Goal: Task Accomplishment & Management: Complete application form

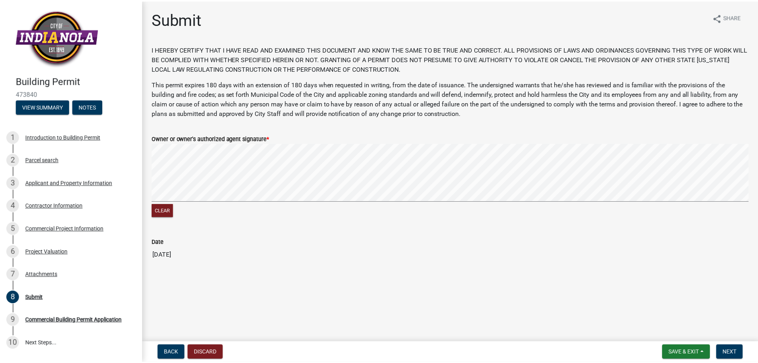
scroll to position [48, 0]
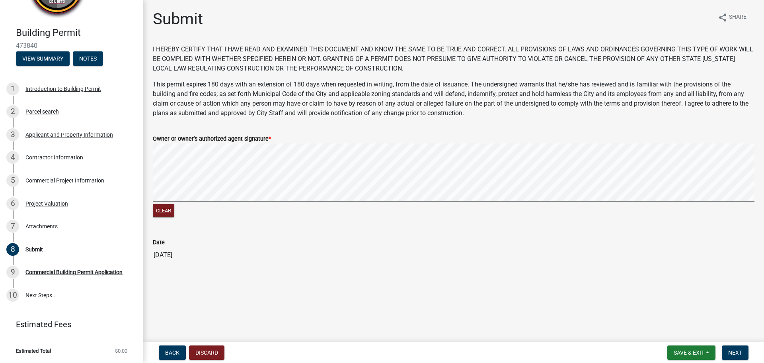
click at [260, 204] on div "Clear" at bounding box center [454, 181] width 602 height 76
click at [584, 128] on form "Owner or owner's authorized agent signature * Clear" at bounding box center [454, 171] width 602 height 95
click at [736, 351] on span "Next" at bounding box center [736, 352] width 14 height 6
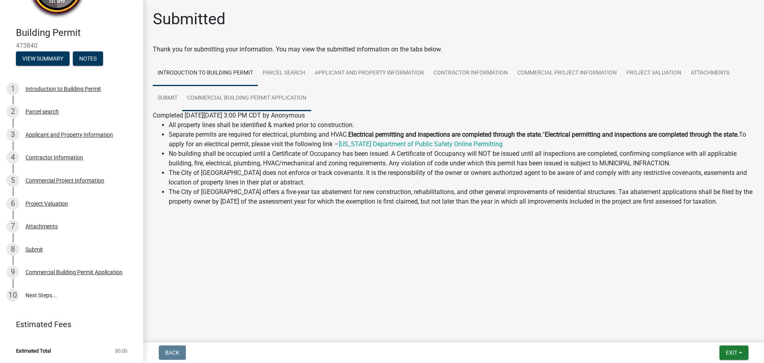
click at [217, 94] on link "Commercial Building Permit Application" at bounding box center [246, 98] width 129 height 25
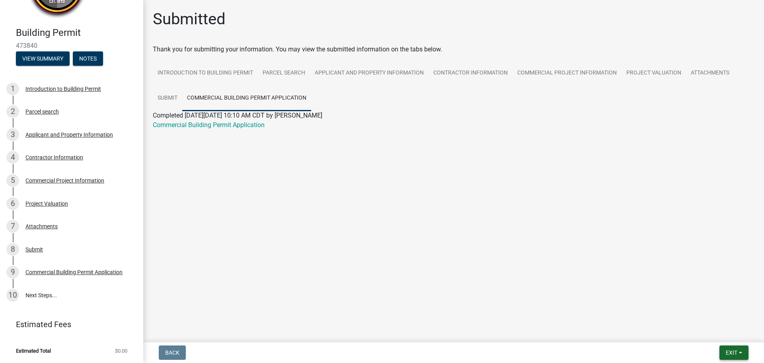
click at [739, 359] on button "Exit" at bounding box center [734, 352] width 29 height 14
click at [713, 329] on button "Save & Exit" at bounding box center [717, 331] width 64 height 19
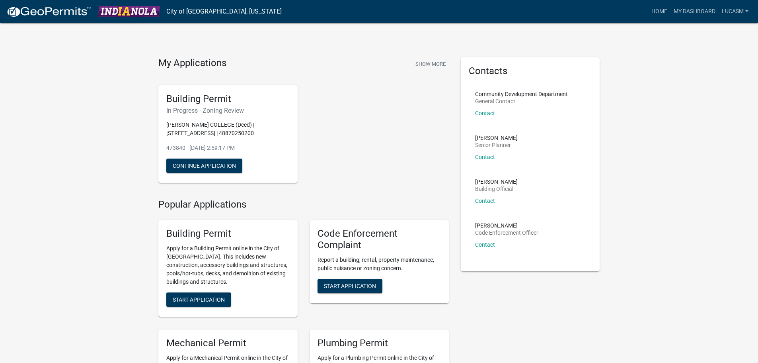
drag, startPoint x: 703, startPoint y: 0, endPoint x: 718, endPoint y: 77, distance: 78.6
drag, startPoint x: 745, startPoint y: 0, endPoint x: 654, endPoint y: 114, distance: 145.9
